Goal: Check status

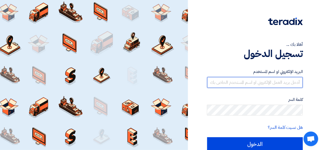
click at [250, 81] on input "text" at bounding box center [255, 82] width 96 height 11
type input "Y"
type input "[EMAIL_ADDRESS][DOMAIN_NAME]"
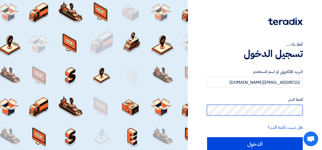
click at [207, 137] on input "الدخول" at bounding box center [255, 144] width 96 height 14
type input "Sign in"
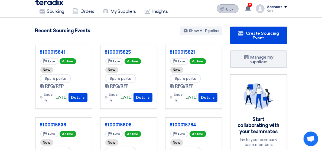
click at [235, 8] on span "العربية" at bounding box center [231, 9] width 10 height 4
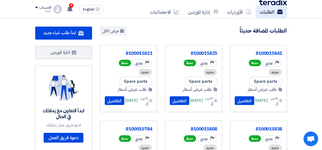
click at [256, 9] on link "الطلبات" at bounding box center [271, 11] width 31 height 13
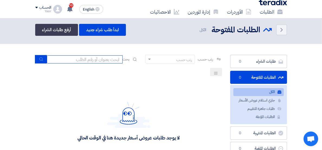
click at [101, 58] on input at bounding box center [85, 59] width 76 height 8
paste input "8100015689"
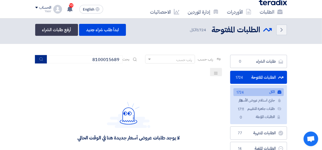
click at [43, 57] on icon "submit" at bounding box center [41, 59] width 4 height 4
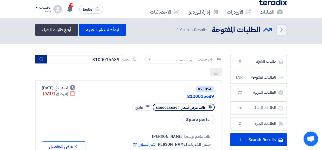
click at [43, 57] on icon "submit" at bounding box center [41, 59] width 4 height 4
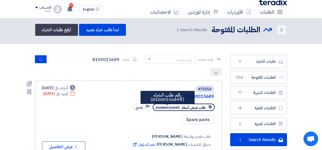
drag, startPoint x: 190, startPoint y: 88, endPoint x: 170, endPoint y: 88, distance: 20.3
click at [170, 105] on span "#8100015689" at bounding box center [168, 107] width 24 height 5
copy span "8100015689"
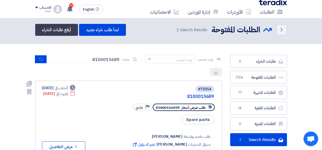
click at [180, 114] on div "Spare parts" at bounding box center [154, 119] width 124 height 11
click at [69, 5] on span "10" at bounding box center [71, 5] width 4 height 4
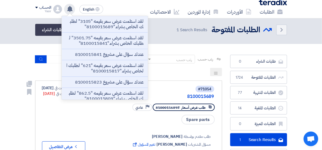
click at [138, 125] on div "طلب مقدم بواسطة [PERSON_NAME] مسؤل المشتريات [PERSON_NAME] تغيير المسؤول Extern…" at bounding box center [154, 138] width 124 height 27
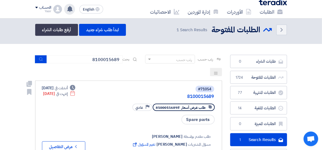
drag, startPoint x: 190, startPoint y: 88, endPoint x: 228, endPoint y: 87, distance: 37.7
click at [222, 87] on link "#71054 8100015689 طلب عرض أسعار #8100015689 Priority عادي Spare parts طلب مقدم …" at bounding box center [128, 118] width 187 height 76
click at [267, 7] on link "الطلبات" at bounding box center [271, 11] width 31 height 13
click at [140, 102] on div "طلب عرض أسعار #8100015689 Priority عادي" at bounding box center [154, 106] width 124 height 9
click at [256, 10] on link "الطلبات" at bounding box center [271, 11] width 31 height 13
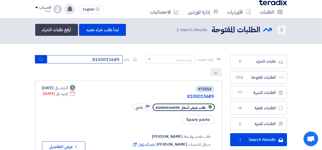
drag, startPoint x: 93, startPoint y: 57, endPoint x: 122, endPoint y: 57, distance: 29.3
click at [122, 57] on input "8100015689" at bounding box center [85, 59] width 76 height 8
paste input "841"
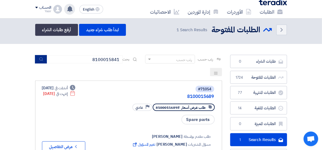
click at [41, 59] on use "submit" at bounding box center [41, 59] width 4 height 4
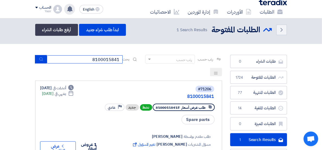
drag, startPoint x: 91, startPoint y: 59, endPoint x: 126, endPoint y: 58, distance: 35.5
click at [126, 58] on div "بحث 8100015841" at bounding box center [86, 59] width 103 height 8
paste input "703"
type input "8100015703"
click at [43, 59] on use "submit" at bounding box center [41, 59] width 4 height 4
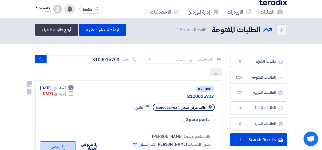
click at [40, 141] on button "Check details عرض التفاصيل" at bounding box center [58, 146] width 36 height 11
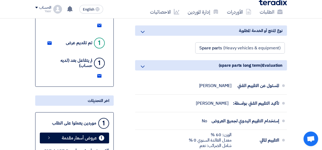
scroll to position [150, 0]
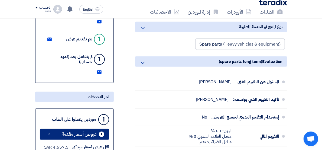
click at [77, 132] on span "عروض أسعار مقدمة" at bounding box center [79, 134] width 35 height 4
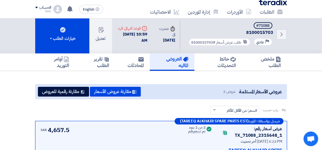
drag, startPoint x: 237, startPoint y: 37, endPoint x: 208, endPoint y: 37, distance: 29.3
click at [208, 37] on div "Back #71088 8100015703 Priority عادي طلب عرض أسعار #8100015703" at bounding box center [233, 35] width 107 height 38
copy span "8100015703"
